Goal: Navigation & Orientation: Find specific page/section

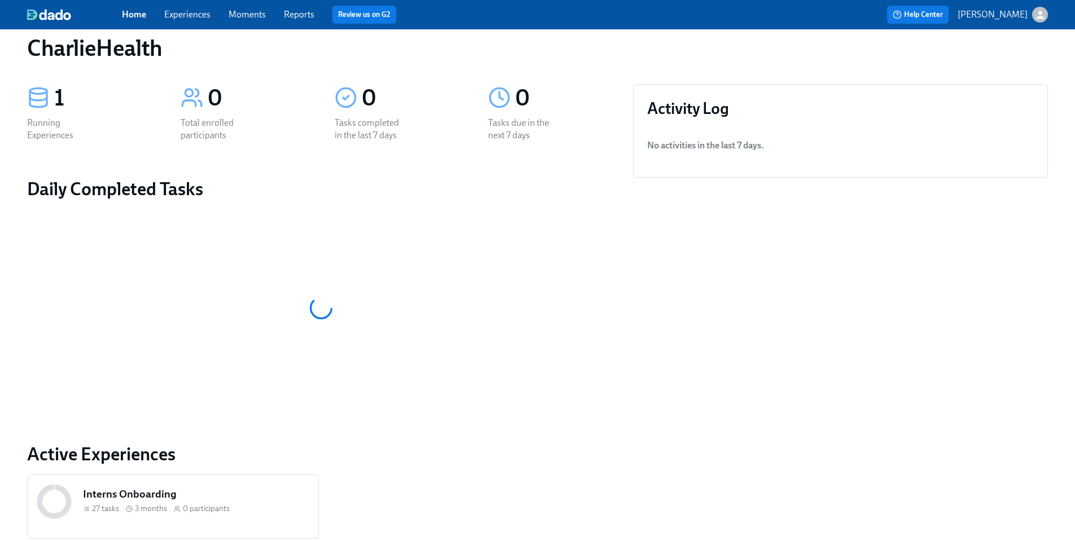
scroll to position [78, 0]
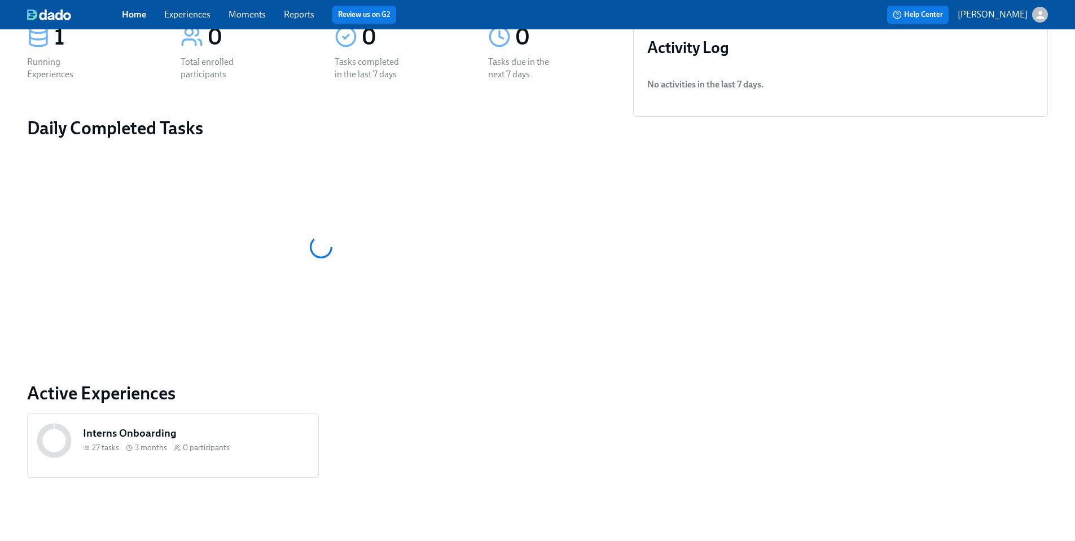
click at [115, 432] on h5 "Interns Onboarding" at bounding box center [196, 433] width 226 height 15
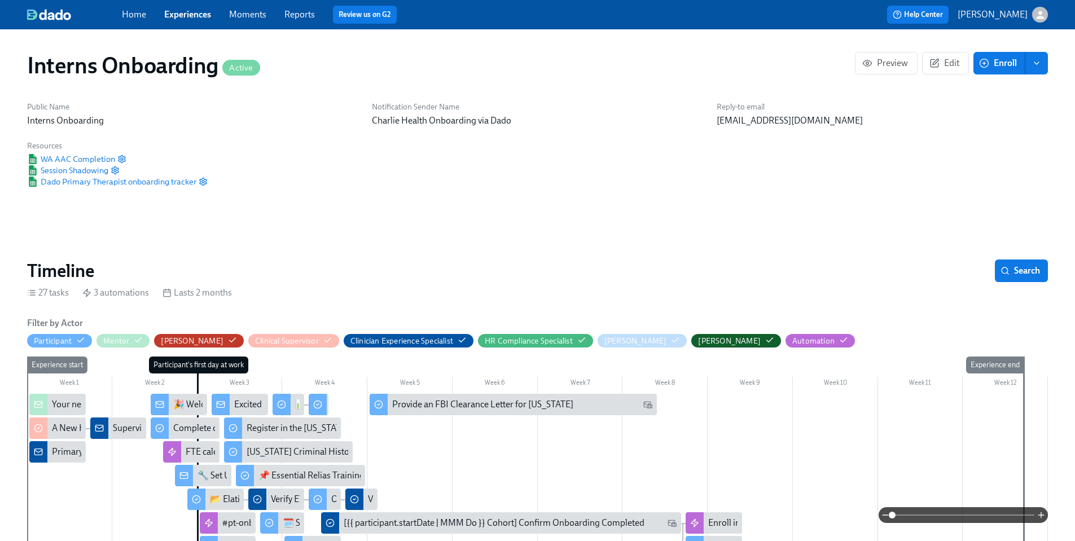
click at [138, 19] on link "Home" at bounding box center [134, 14] width 24 height 11
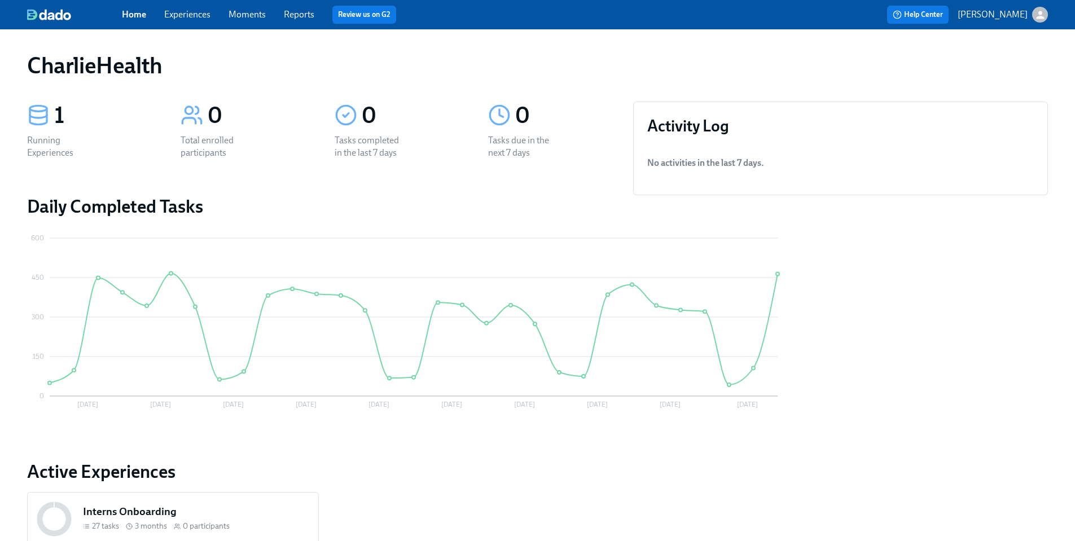
click at [250, 135] on div "Total enrolled participants" at bounding box center [217, 146] width 72 height 25
click at [191, 20] on span "Experiences" at bounding box center [187, 14] width 46 height 12
click at [192, 17] on link "Experiences" at bounding box center [187, 14] width 46 height 11
